Goal: Use online tool/utility

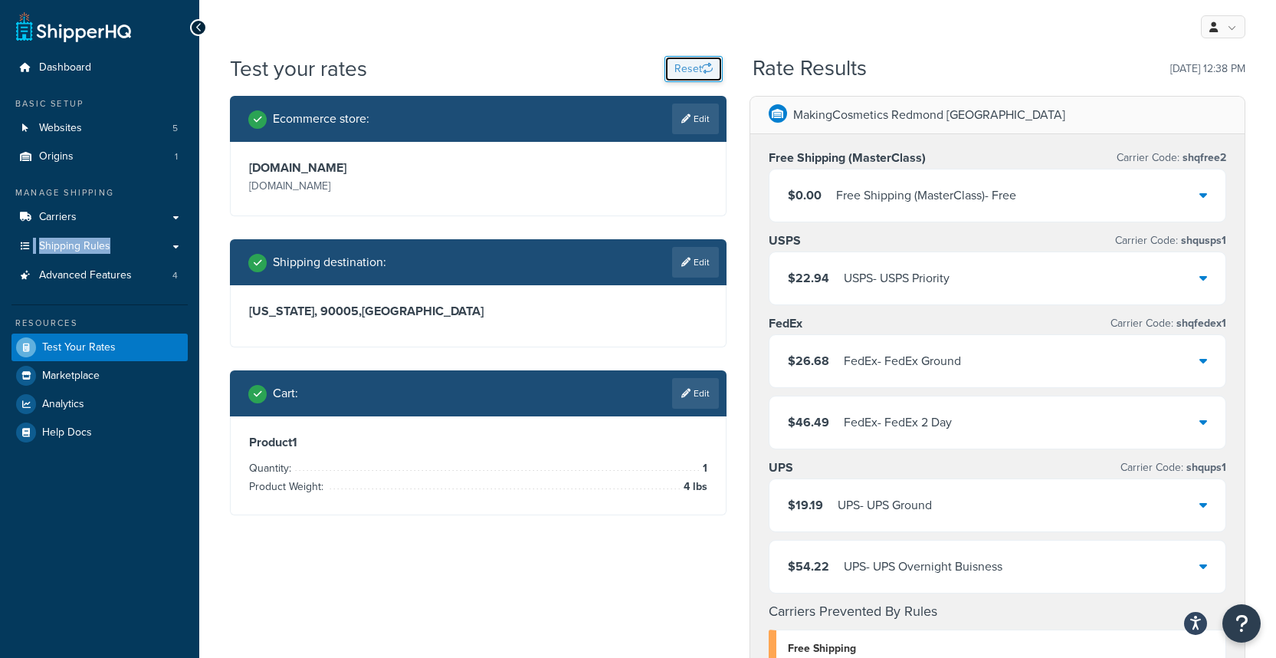
click at [684, 72] on button "Reset" at bounding box center [694, 69] width 58 height 26
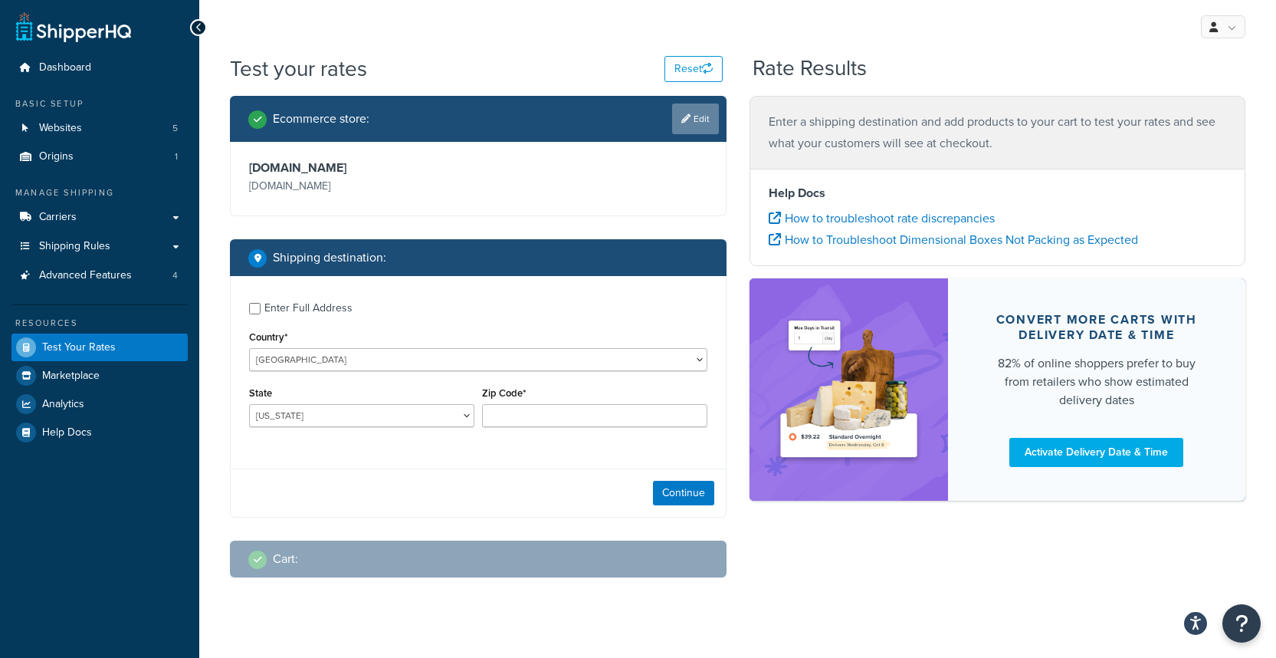
click at [691, 120] on link "Edit" at bounding box center [695, 118] width 47 height 31
select select "0a6dd13a85de983de85292bb80eb6f6d"
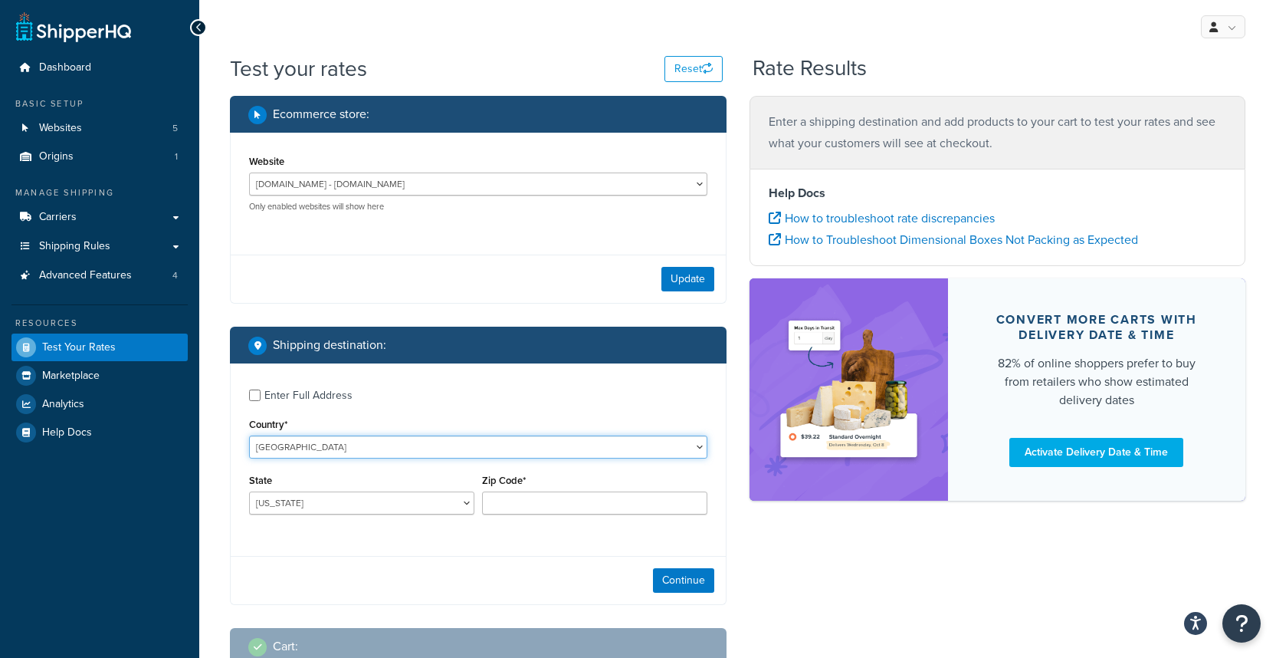
click at [379, 448] on select "[GEOGRAPHIC_DATA] [GEOGRAPHIC_DATA] [GEOGRAPHIC_DATA] [GEOGRAPHIC_DATA] [GEOGRA…" at bounding box center [478, 446] width 458 height 23
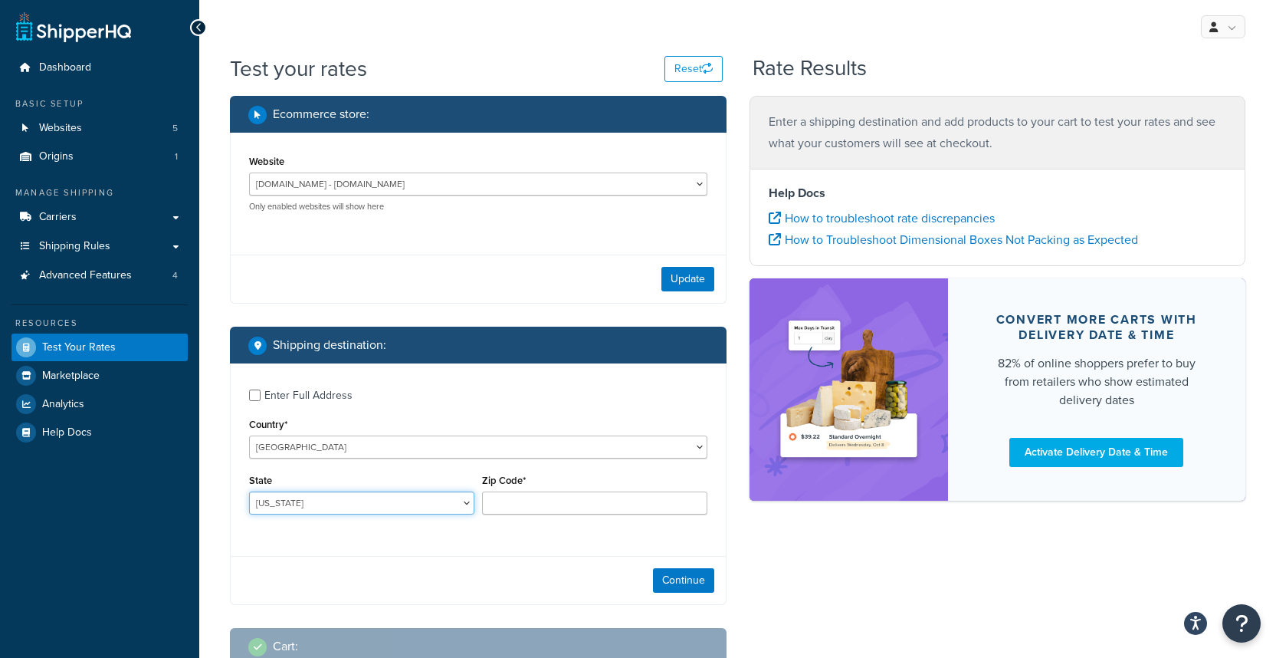
click at [330, 501] on select "[US_STATE] [US_STATE] [US_STATE] [US_STATE] [US_STATE] Armed Forces Americas Ar…" at bounding box center [361, 502] width 225 height 23
select select "WA"
click at [494, 494] on input "Zip Code*" at bounding box center [594, 502] width 225 height 23
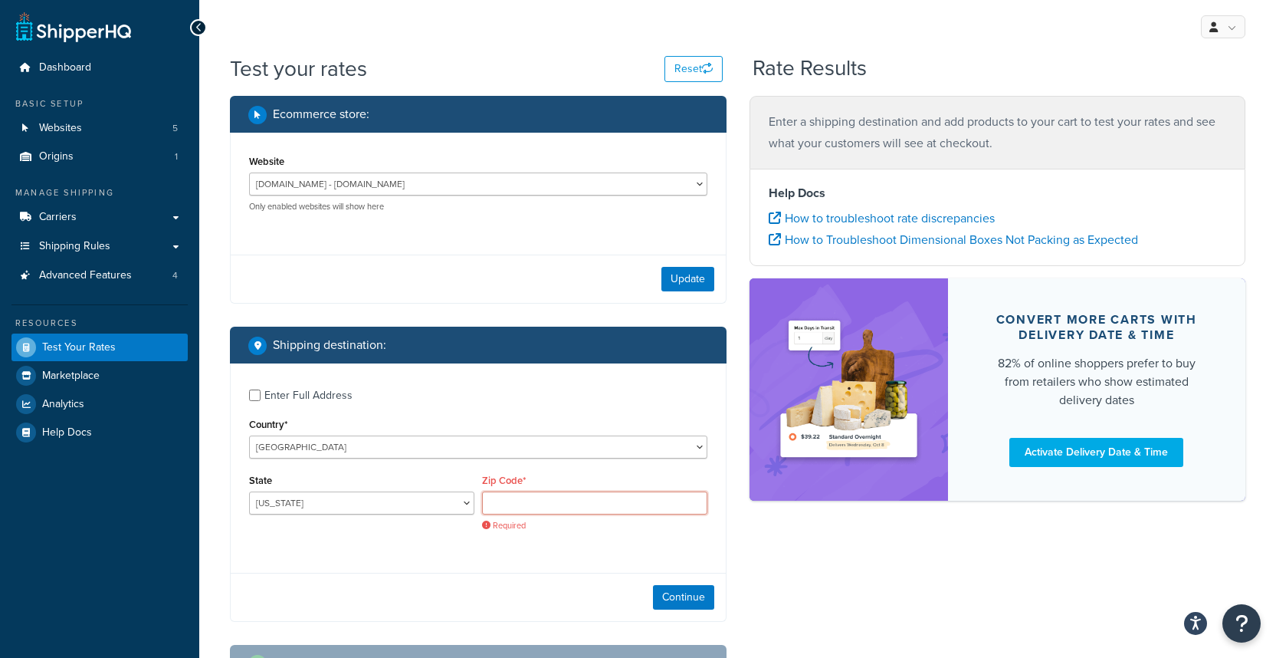
paste input "98059"
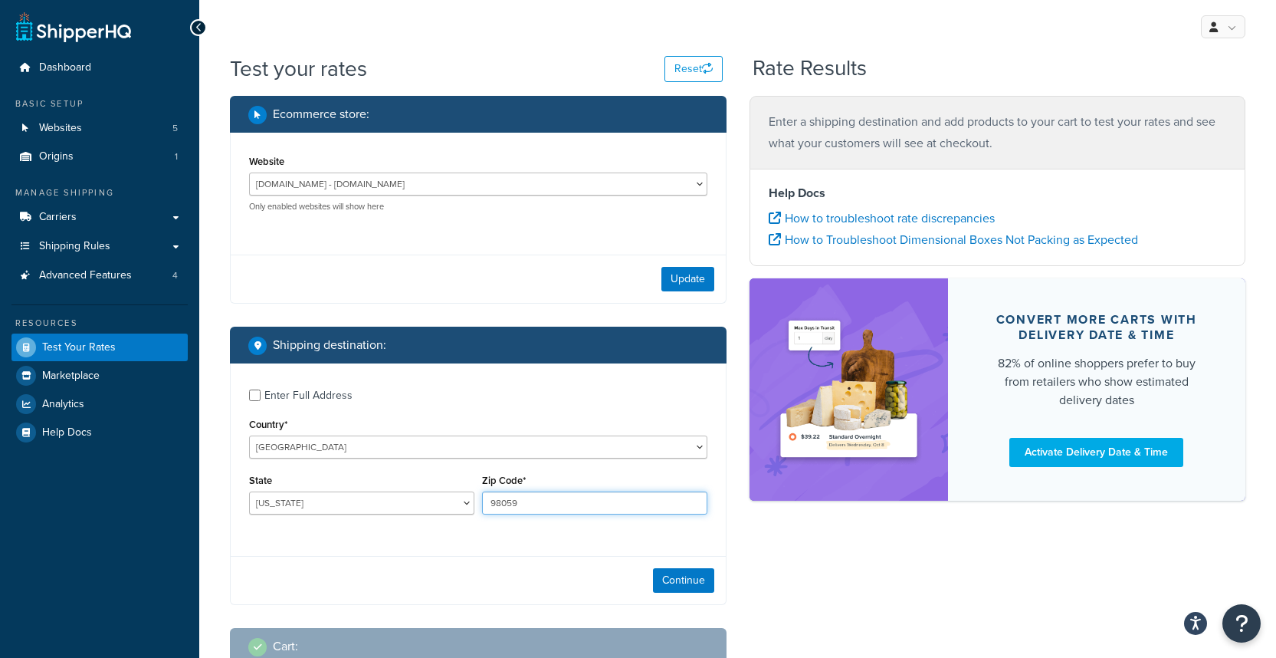
scroll to position [107, 0]
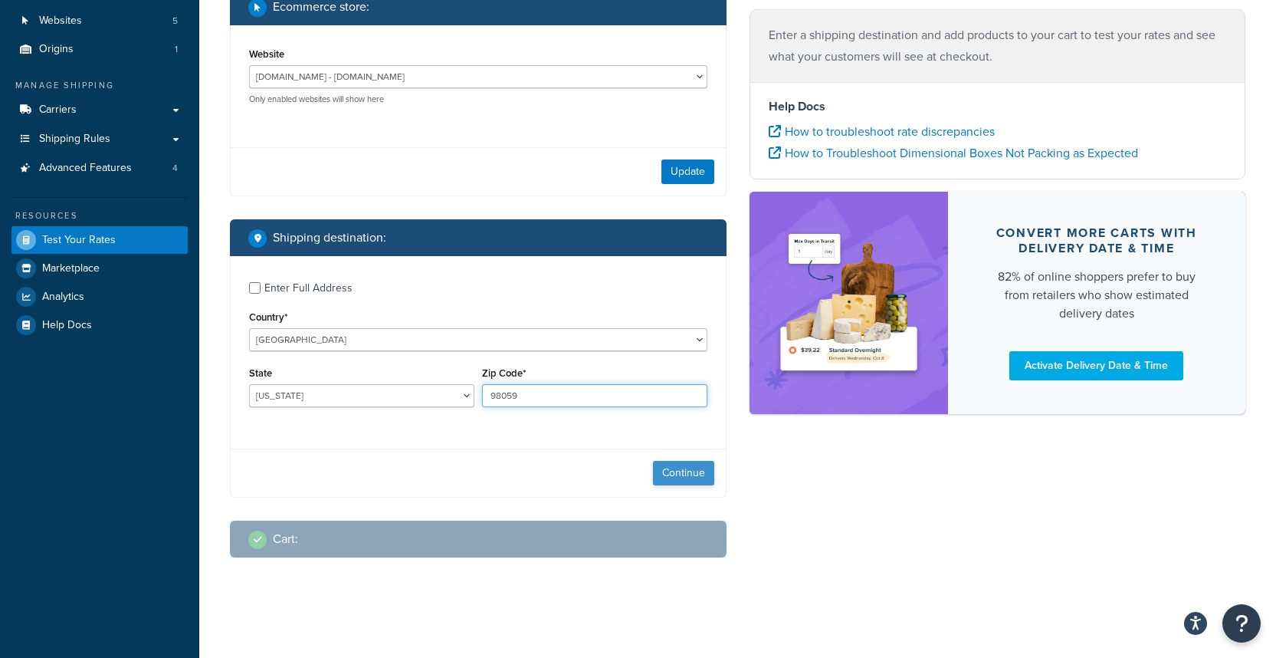
type input "98059"
click at [691, 479] on button "Continue" at bounding box center [683, 473] width 61 height 25
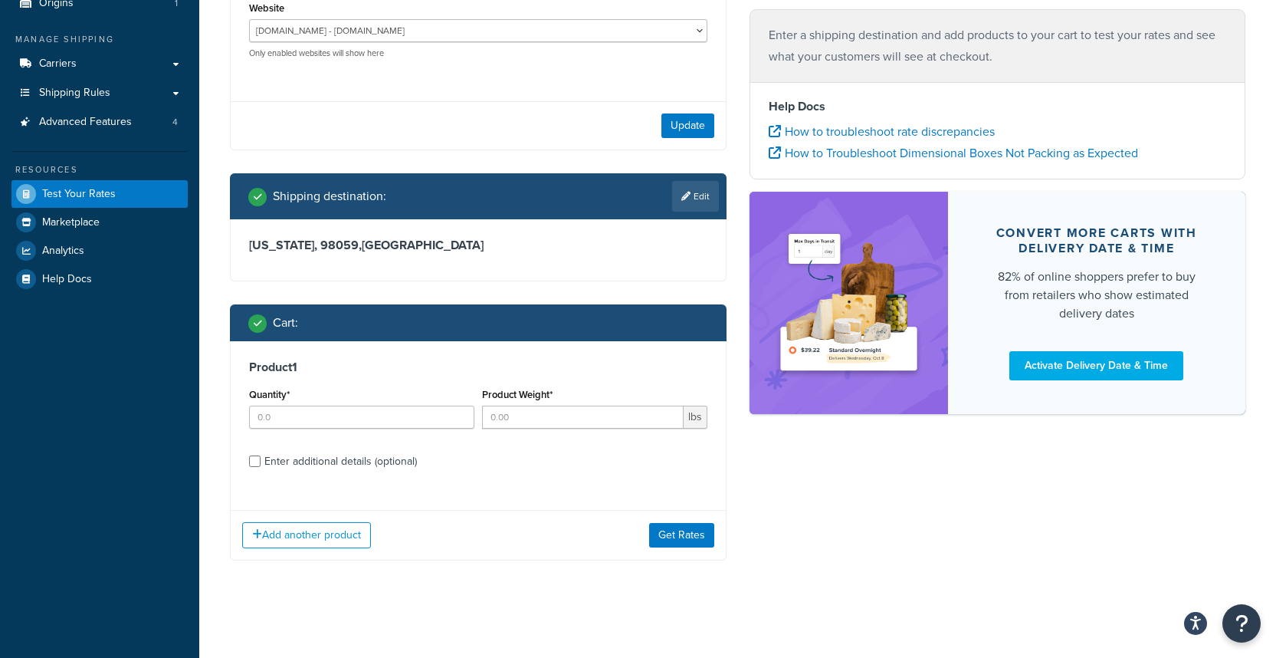
scroll to position [156, 0]
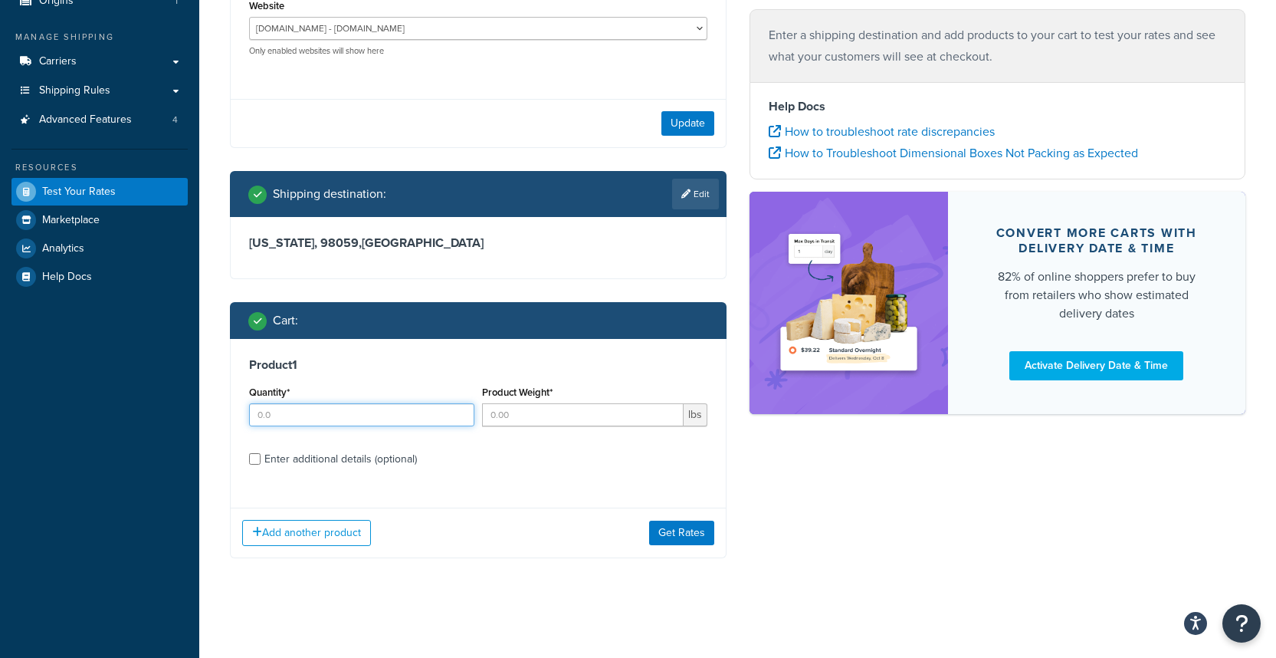
click at [364, 419] on input "Quantity*" at bounding box center [361, 414] width 225 height 23
type input "1"
click at [258, 461] on input "Enter additional details (optional)" at bounding box center [254, 458] width 11 height 11
checkbox input "true"
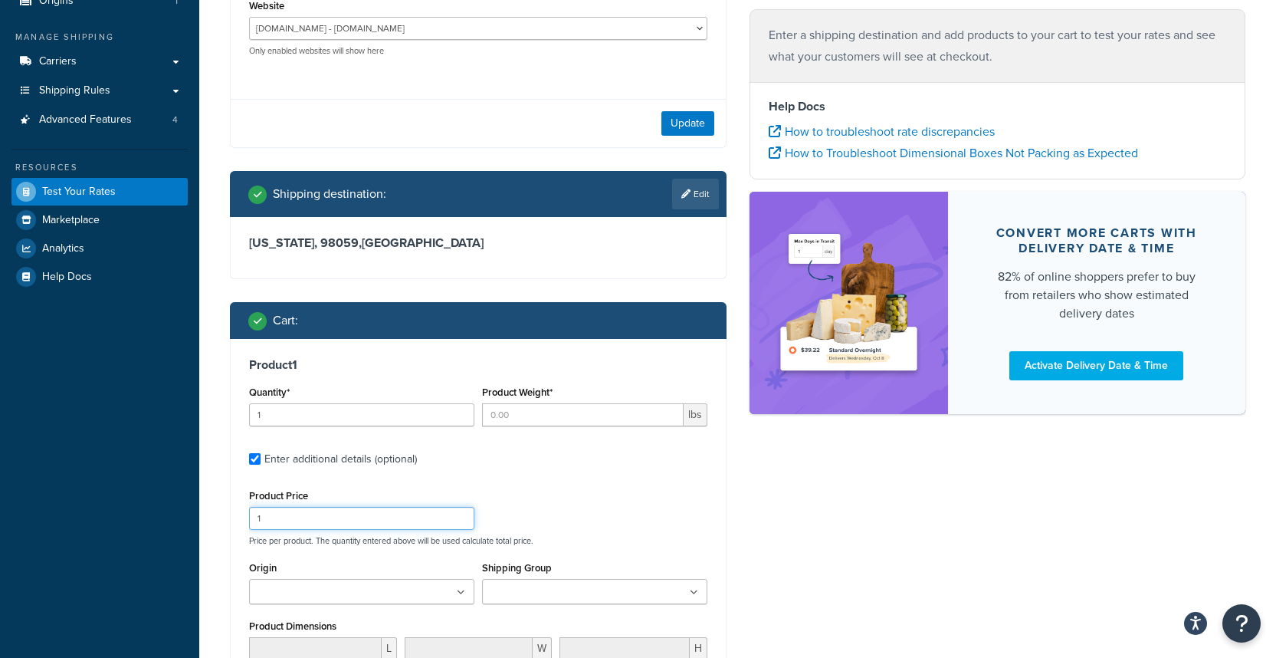
drag, startPoint x: 319, startPoint y: 517, endPoint x: 251, endPoint y: 514, distance: 67.5
click at [251, 514] on input "1" at bounding box center [361, 518] width 225 height 23
type input "28"
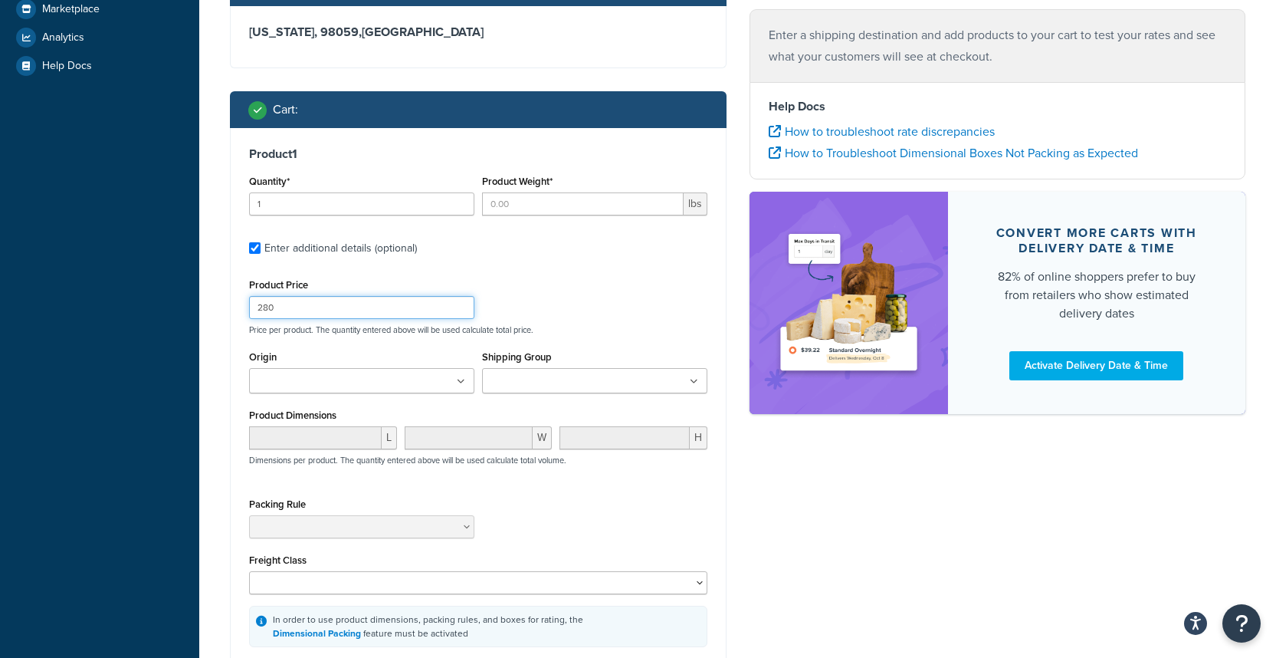
scroll to position [489, 0]
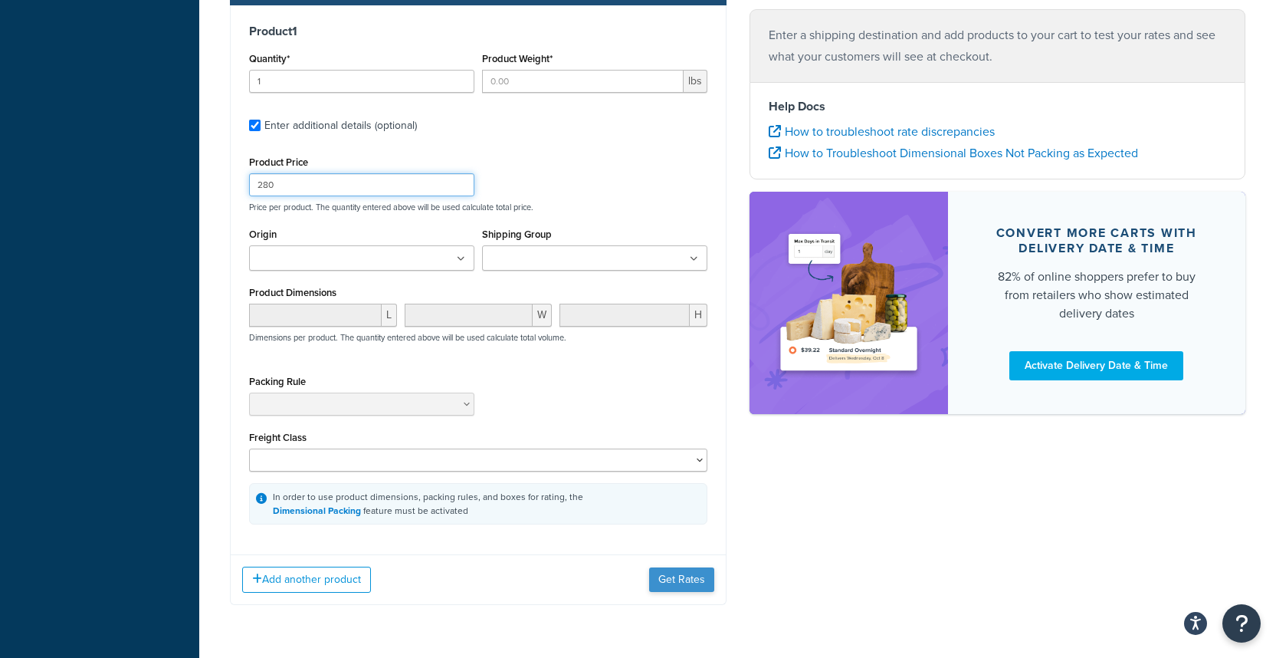
type input "280"
click at [668, 586] on button "Get Rates" at bounding box center [681, 579] width 65 height 25
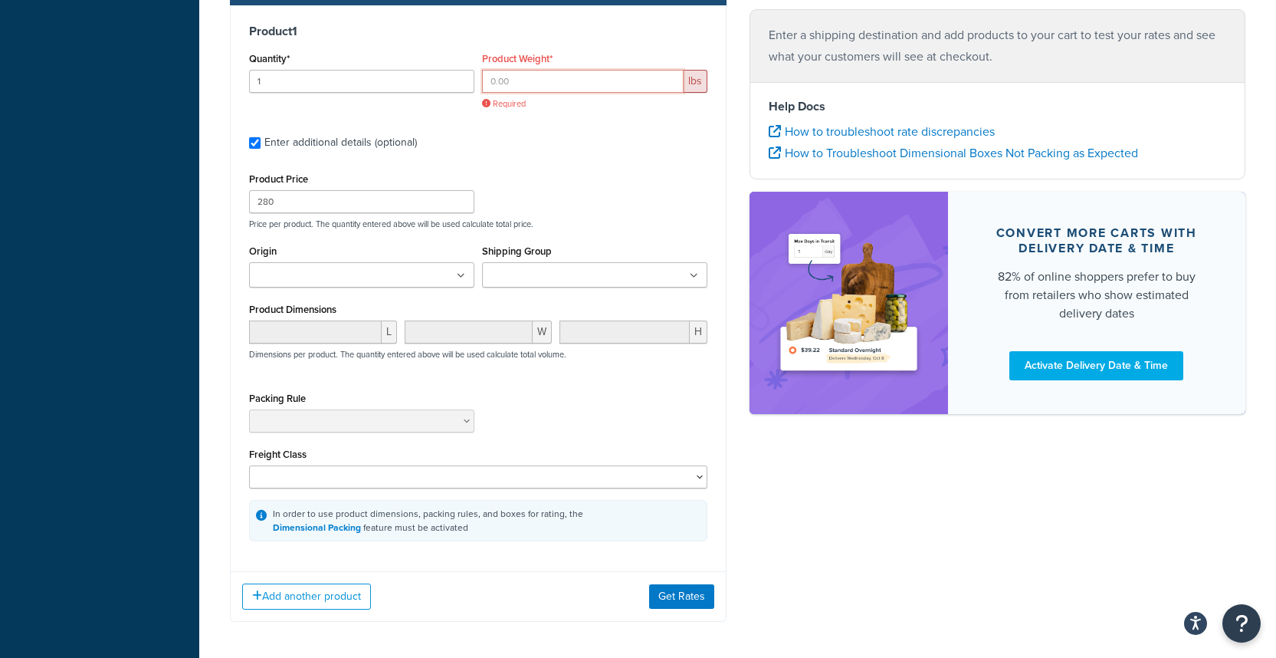
click at [514, 71] on input "Product Weight*" at bounding box center [583, 81] width 202 height 23
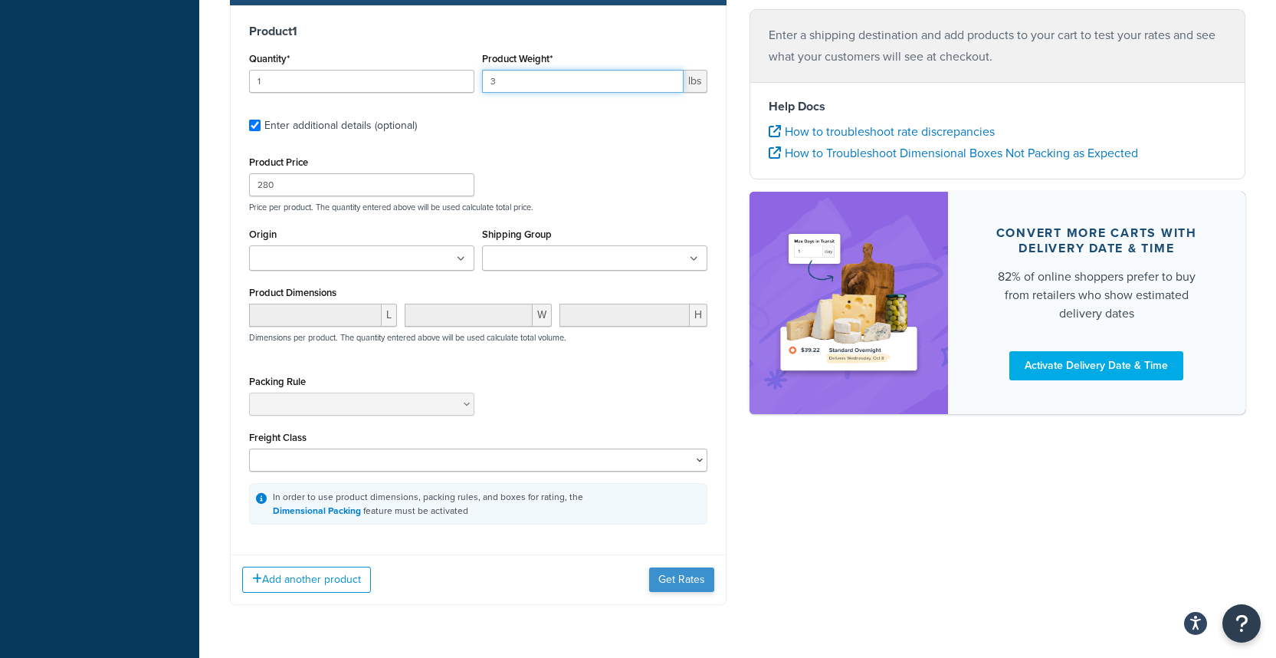
type input "3"
click at [688, 588] on button "Get Rates" at bounding box center [681, 579] width 65 height 25
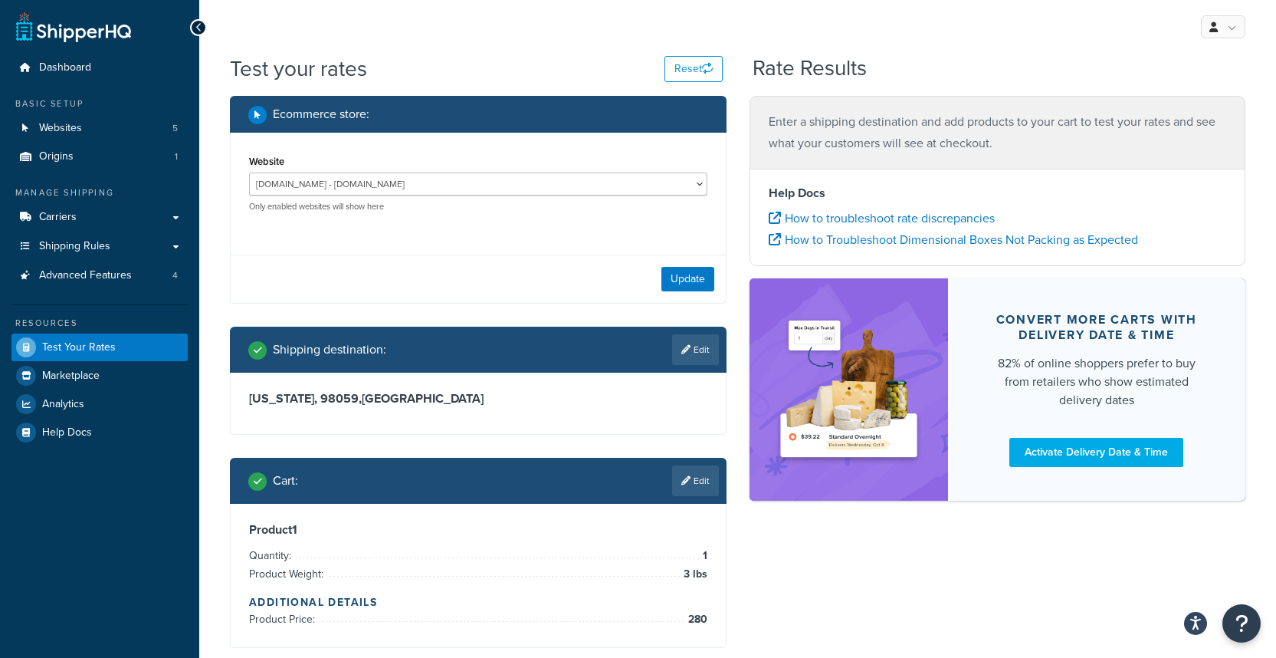
scroll to position [0, 0]
